Goal: Check status: Check status

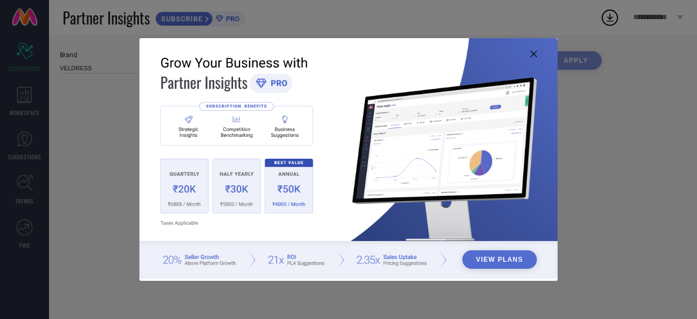
type input "All"
click at [536, 53] on icon at bounding box center [534, 54] width 7 height 7
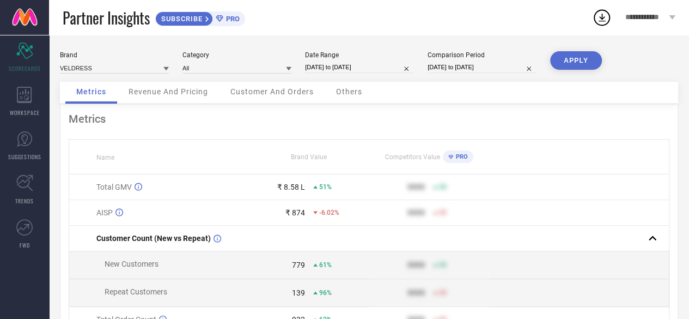
select select "8"
select select "2025"
select select "9"
select select "2025"
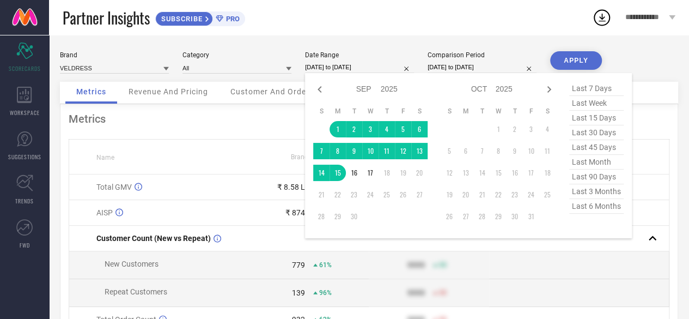
click at [360, 65] on input "[DATE] to [DATE]" at bounding box center [359, 67] width 109 height 11
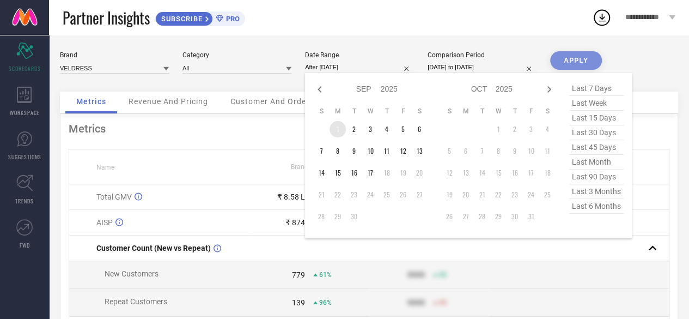
click at [340, 131] on td "1" at bounding box center [338, 129] width 16 height 16
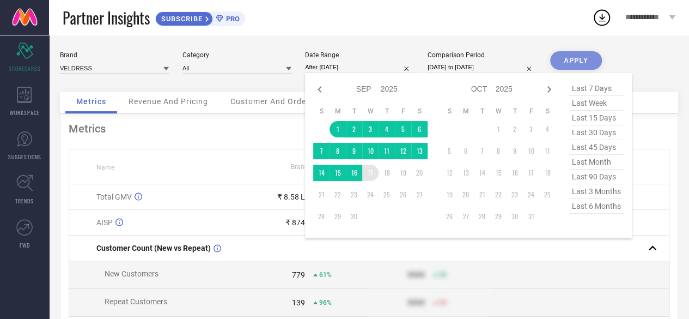
type input "[DATE] to [DATE]"
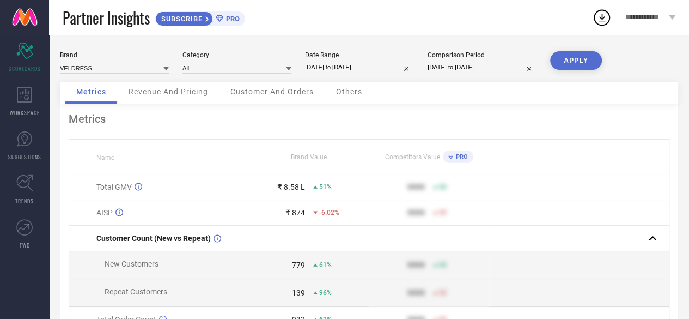
select select "8"
select select "2024"
select select "9"
select select "2024"
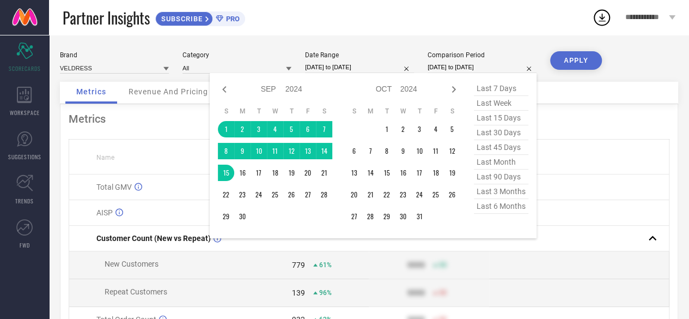
click at [470, 64] on input "[DATE] to [DATE]" at bounding box center [482, 67] width 109 height 11
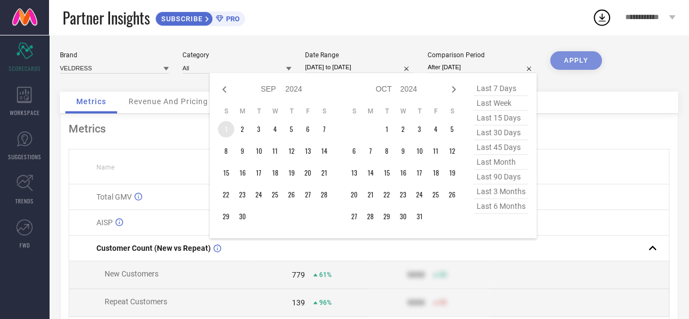
click at [229, 128] on td "1" at bounding box center [226, 129] width 16 height 16
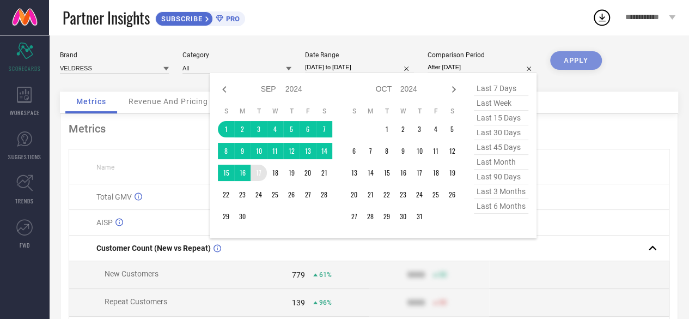
type input "[DATE] to [DATE]"
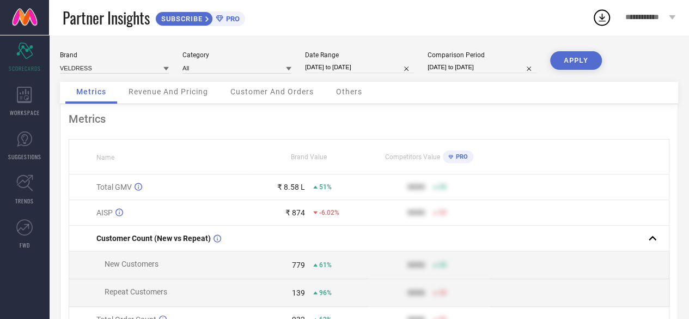
click at [574, 62] on button "APPLY" at bounding box center [576, 60] width 52 height 19
select select "8"
select select "2024"
select select "9"
select select "2024"
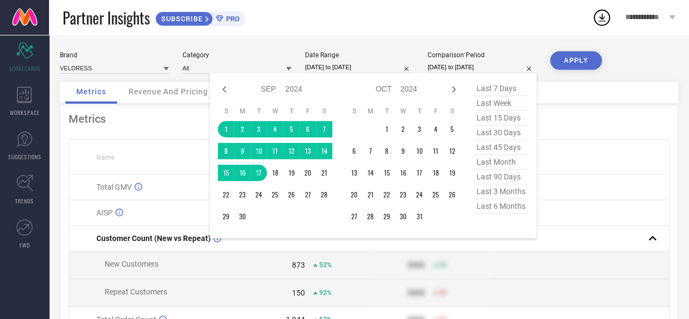
click at [464, 69] on input "[DATE] to [DATE]" at bounding box center [482, 67] width 109 height 11
click at [455, 89] on icon at bounding box center [454, 89] width 4 height 7
select select "9"
select select "2024"
select select "10"
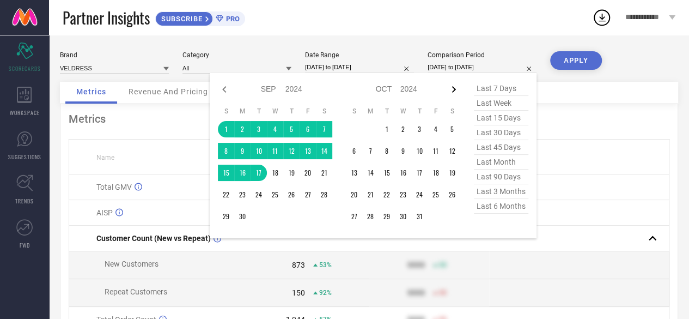
select select "2024"
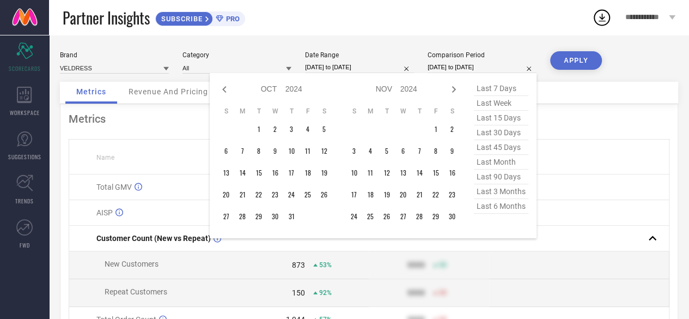
click at [455, 89] on icon at bounding box center [454, 89] width 4 height 7
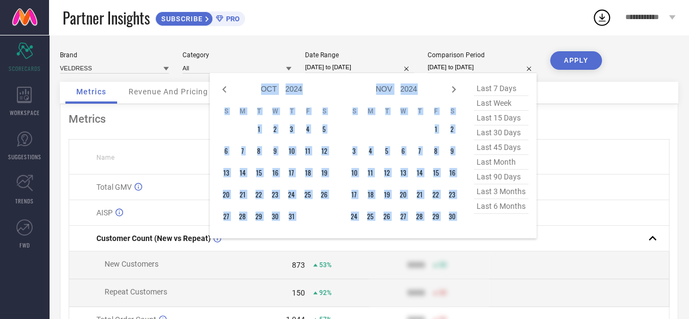
select select "10"
select select "2024"
select select "11"
select select "2024"
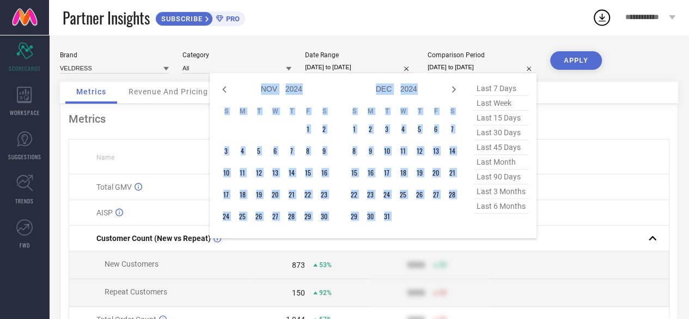
click at [455, 89] on icon at bounding box center [454, 89] width 4 height 7
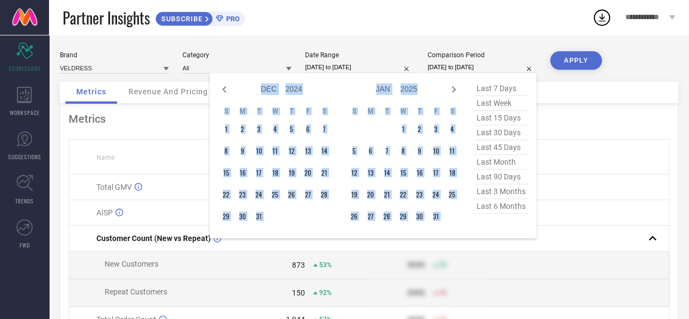
click at [455, 89] on icon at bounding box center [454, 89] width 4 height 7
select select "1"
select select "2025"
select select "2"
select select "2025"
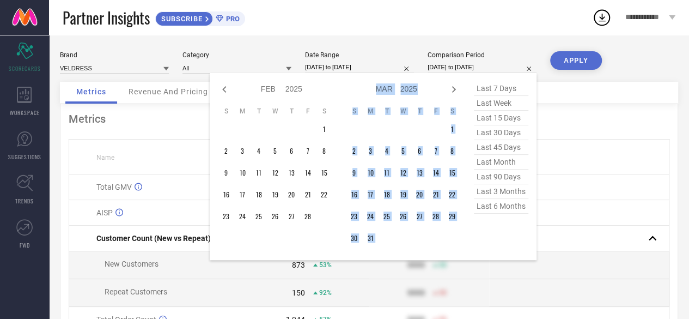
click at [455, 89] on icon at bounding box center [454, 89] width 4 height 7
select select "2"
select select "2025"
select select "3"
select select "2025"
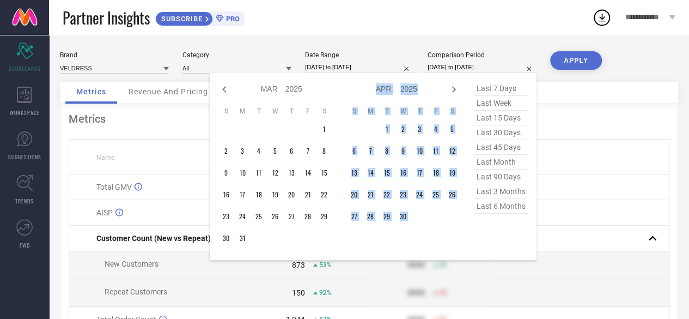
click at [455, 89] on icon at bounding box center [454, 89] width 4 height 7
select select "3"
select select "2025"
select select "4"
select select "2025"
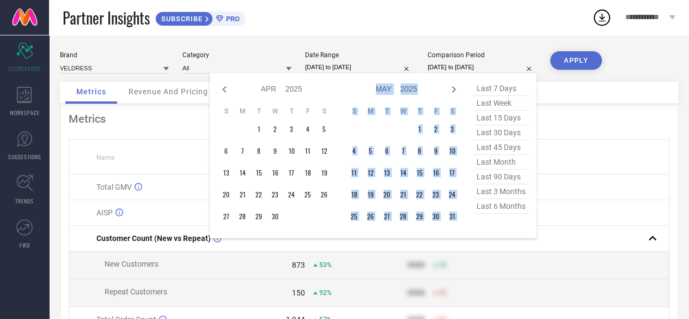
click at [455, 89] on icon at bounding box center [454, 89] width 4 height 7
select select "4"
select select "2025"
select select "5"
select select "2025"
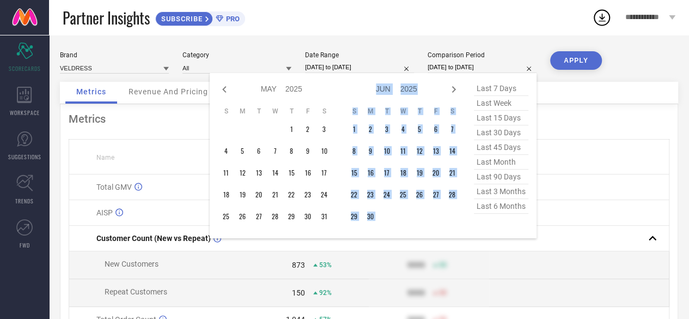
click at [455, 89] on icon at bounding box center [454, 89] width 4 height 7
select select "5"
select select "2025"
select select "6"
select select "2025"
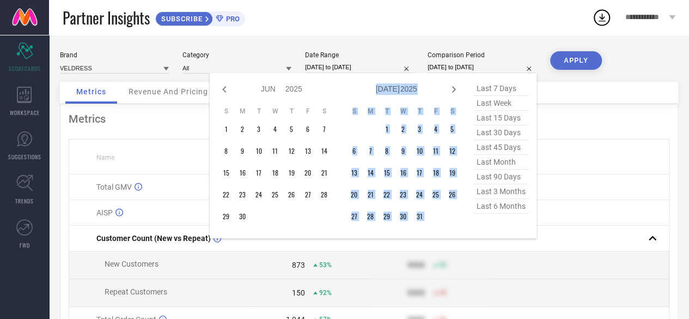
click at [455, 89] on icon at bounding box center [454, 89] width 4 height 7
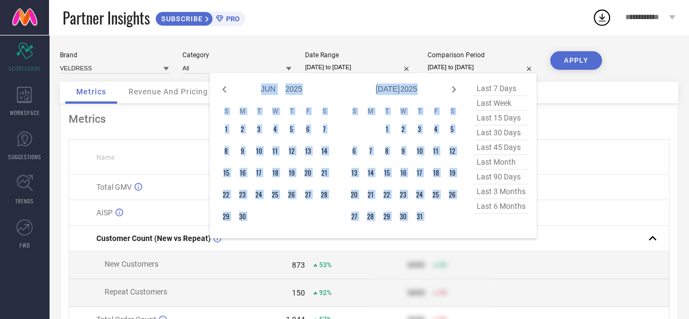
select select "6"
select select "2025"
select select "7"
select select "2025"
click at [455, 89] on icon at bounding box center [454, 89] width 4 height 7
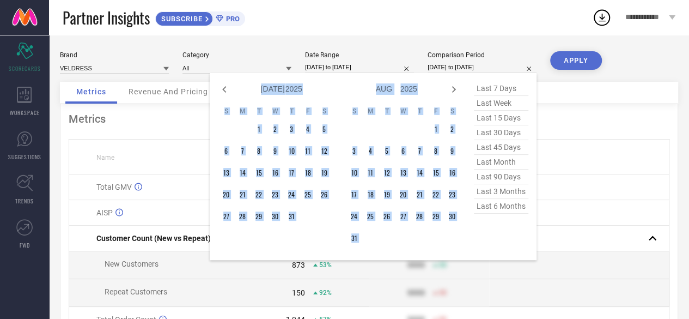
select select "7"
select select "2025"
select select "8"
select select "2025"
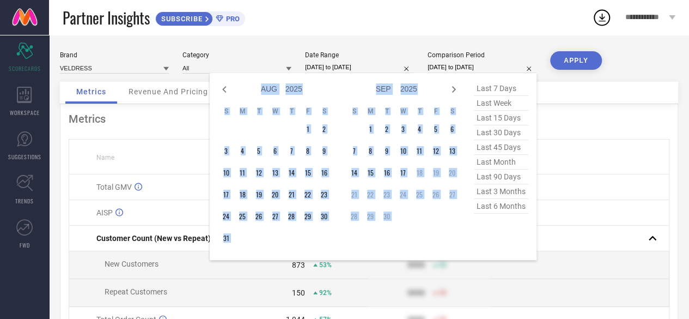
click at [455, 89] on icon at bounding box center [454, 89] width 4 height 7
select select "8"
select select "2025"
select select "9"
select select "2025"
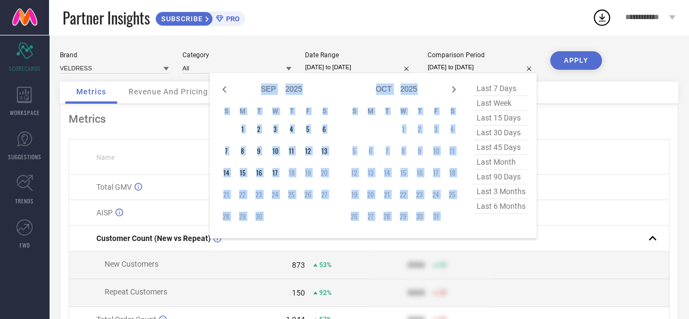
click at [455, 89] on icon at bounding box center [454, 89] width 4 height 7
select select "9"
select select "2025"
select select "10"
select select "2025"
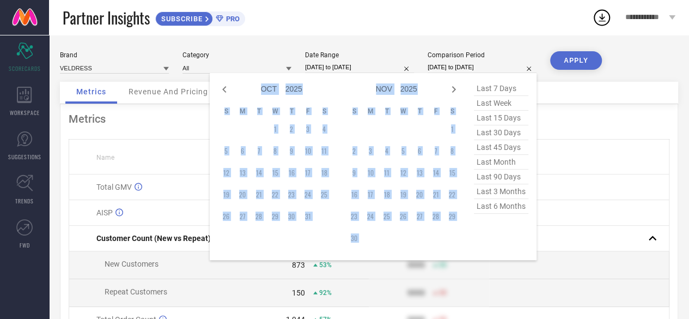
click at [455, 89] on icon at bounding box center [454, 89] width 4 height 7
select select "11"
select select "2025"
select select "2026"
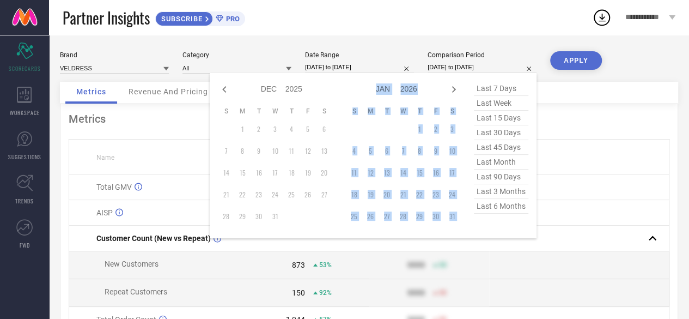
click at [455, 89] on icon at bounding box center [454, 89] width 4 height 7
select select "2026"
select select "1"
select select "2026"
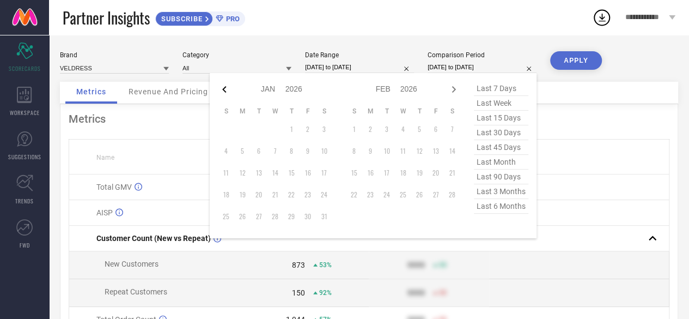
click at [226, 89] on icon at bounding box center [224, 89] width 13 height 13
select select "11"
select select "2025"
select select "2026"
click at [226, 89] on icon at bounding box center [224, 89] width 13 height 13
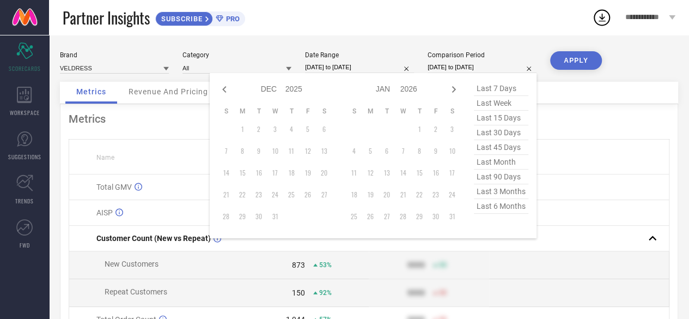
select select "10"
select select "2025"
select select "11"
select select "2025"
click at [226, 89] on icon at bounding box center [224, 89] width 13 height 13
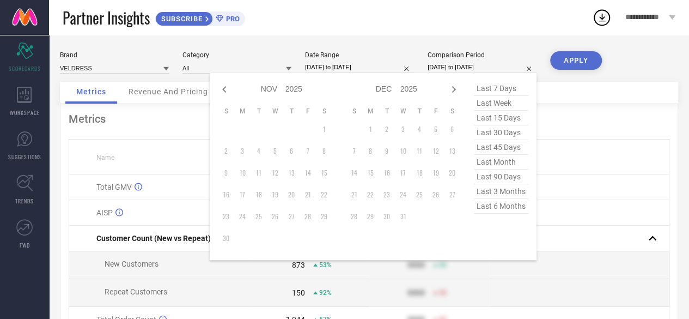
select select "9"
select select "2025"
select select "10"
select select "2025"
click at [226, 89] on icon at bounding box center [224, 89] width 13 height 13
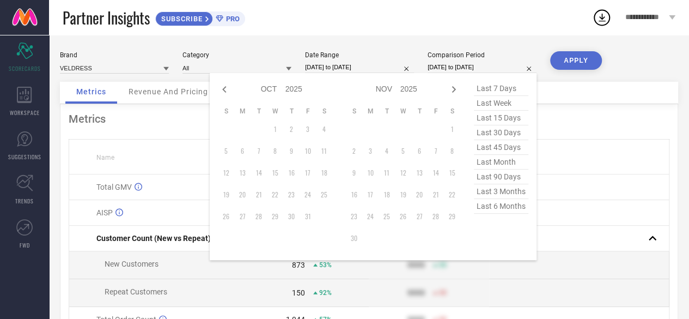
select select "8"
select select "2025"
select select "9"
select select "2025"
click at [226, 89] on icon at bounding box center [224, 89] width 13 height 13
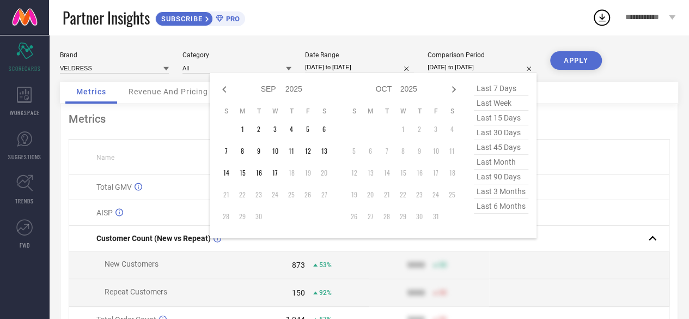
select select "7"
select select "2025"
select select "8"
select select "2025"
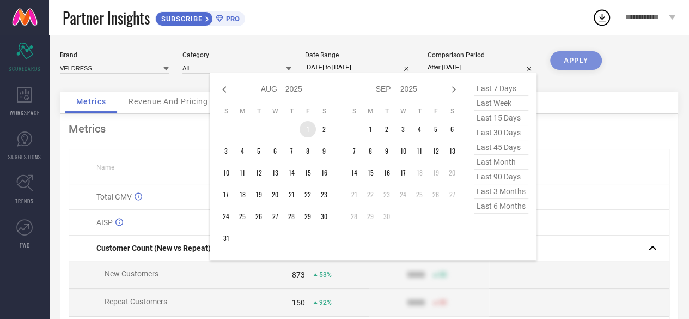
click at [308, 129] on td "1" at bounding box center [308, 129] width 16 height 16
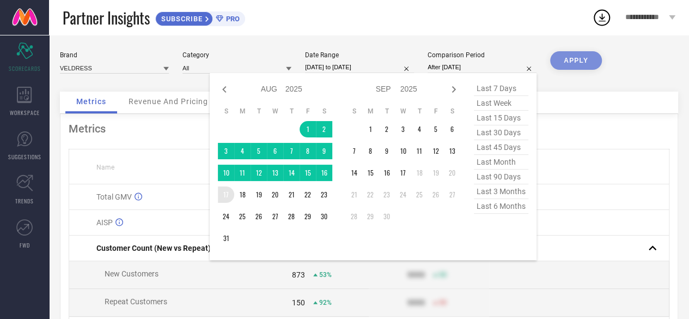
type input "[DATE] to [DATE]"
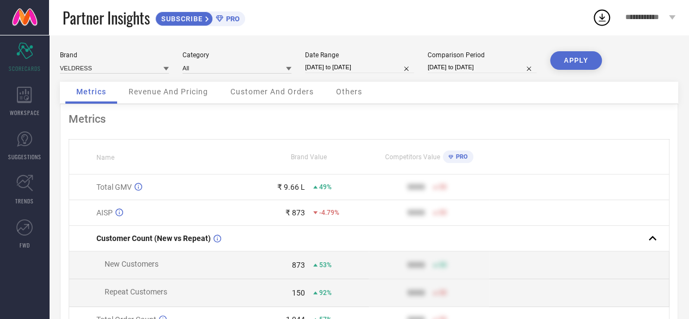
click at [575, 65] on button "APPLY" at bounding box center [576, 60] width 52 height 19
